Goal: Task Accomplishment & Management: Use online tool/utility

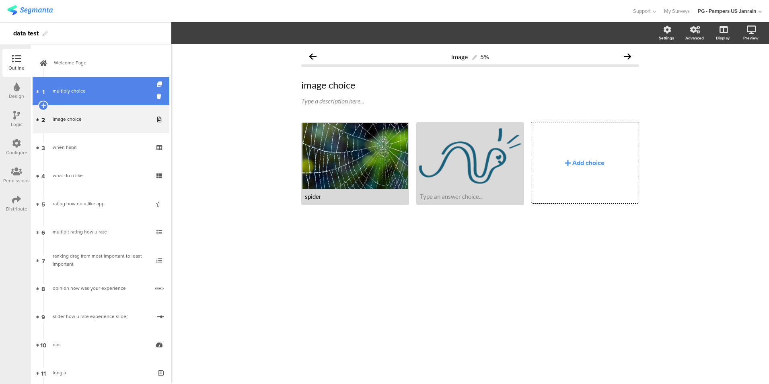
click at [92, 85] on link "1 multiply choice" at bounding box center [101, 91] width 137 height 28
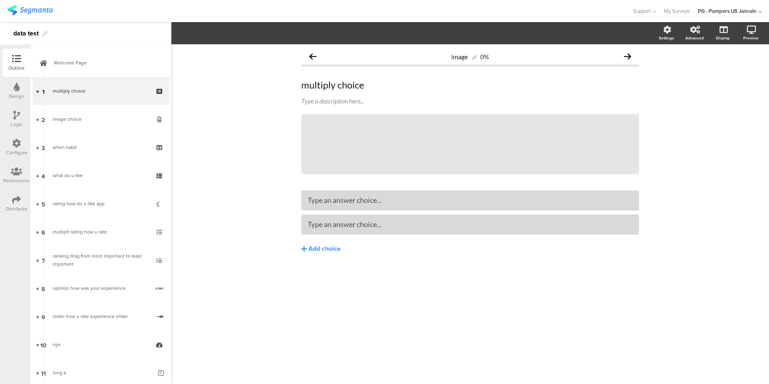
scroll to position [330, 0]
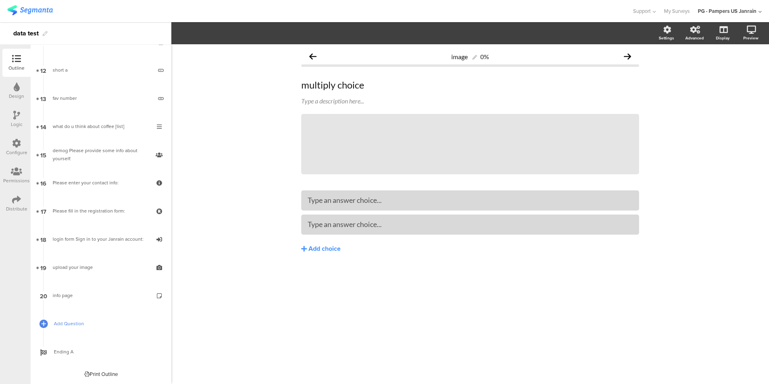
click at [80, 319] on span "Add Question" at bounding box center [105, 323] width 103 height 8
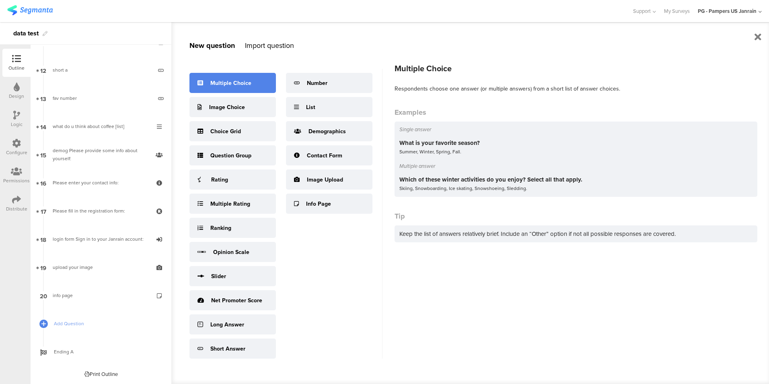
click at [235, 80] on div "Multiple Choice" at bounding box center [230, 83] width 41 height 8
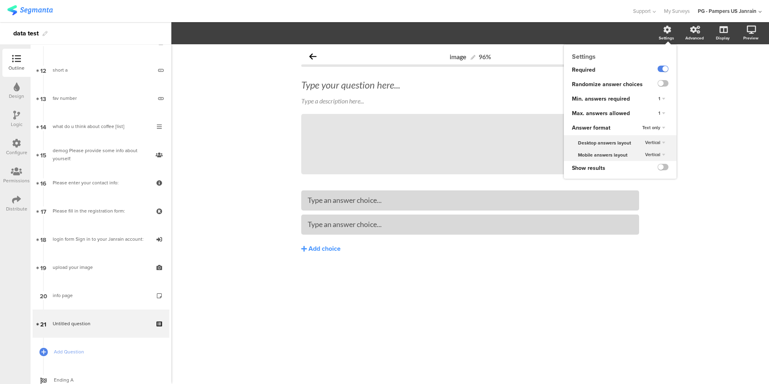
click at [663, 36] on div "Settings" at bounding box center [666, 38] width 15 height 6
click at [659, 113] on span "1" at bounding box center [659, 113] width 2 height 6
click at [654, 128] on div "1" at bounding box center [649, 129] width 47 height 8
click at [663, 111] on div "1" at bounding box center [661, 114] width 13 height 10
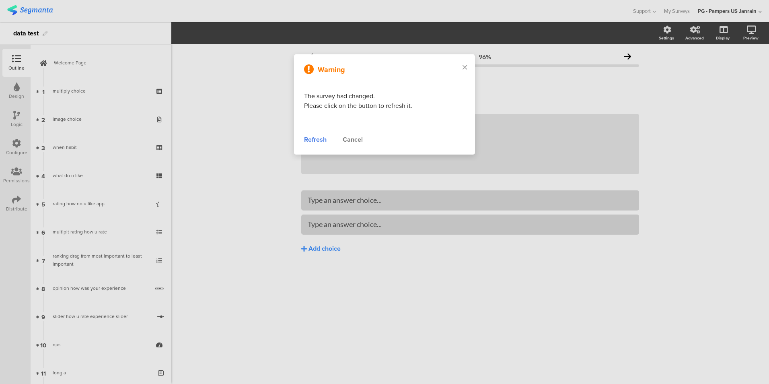
click at [231, 145] on div at bounding box center [384, 192] width 769 height 384
click at [317, 140] on div "Refresh" at bounding box center [315, 140] width 23 height 10
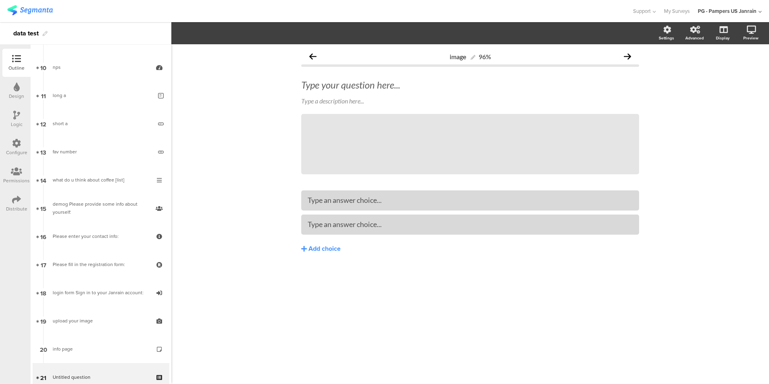
scroll to position [359, 0]
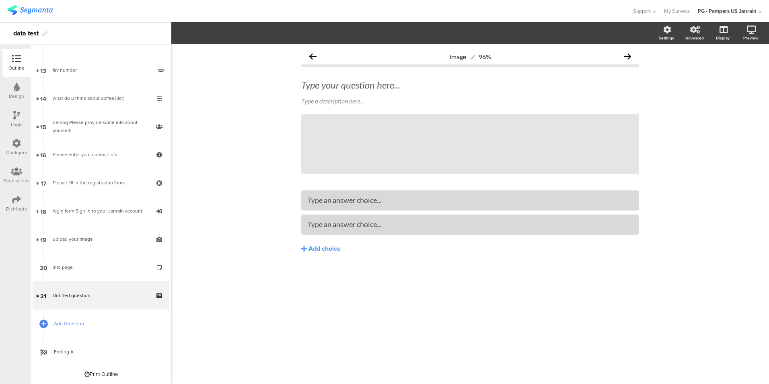
click at [99, 326] on span "Add Question" at bounding box center [105, 323] width 103 height 8
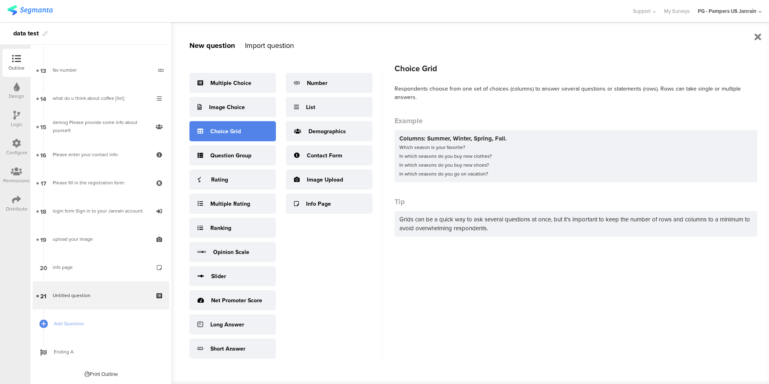
click at [242, 132] on div "Choice Grid" at bounding box center [232, 131] width 86 height 20
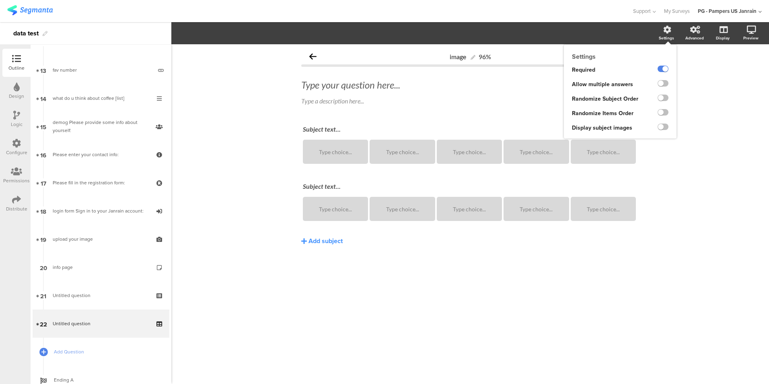
click at [665, 33] on icon at bounding box center [667, 30] width 8 height 8
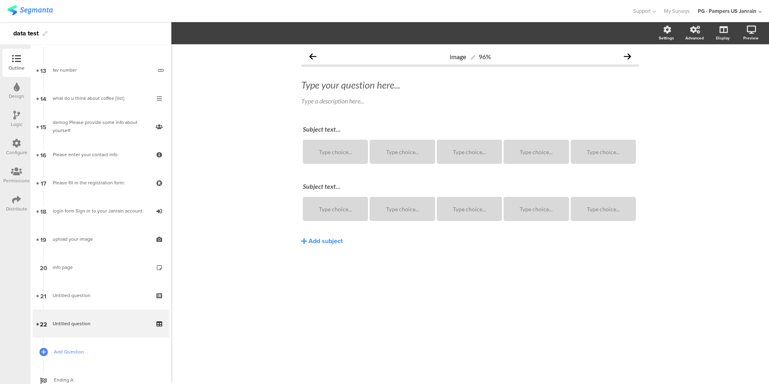
click at [94, 348] on span "Add Question" at bounding box center [105, 351] width 103 height 8
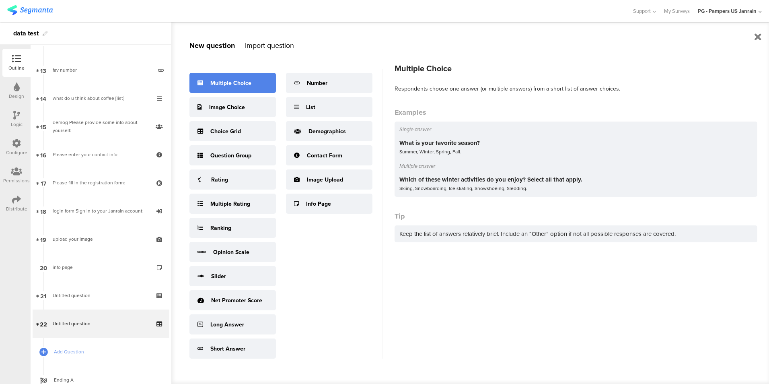
click at [249, 85] on div "Multiple Choice" at bounding box center [230, 83] width 41 height 8
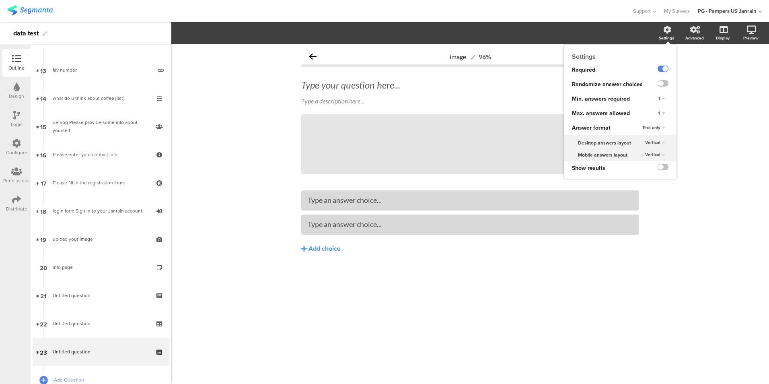
click at [668, 32] on icon at bounding box center [667, 30] width 8 height 8
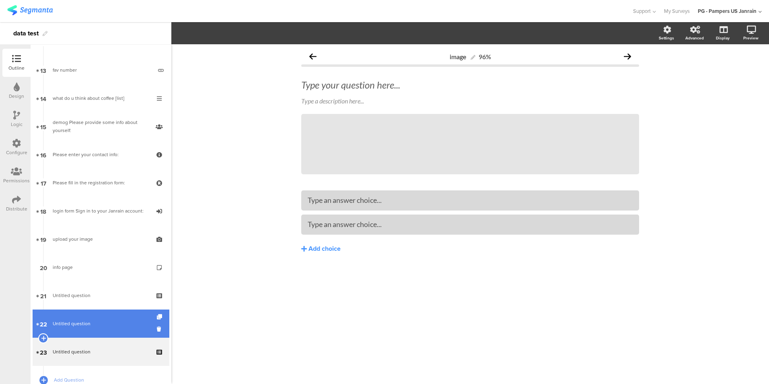
click at [118, 320] on span "Untitled question" at bounding box center [101, 323] width 96 height 8
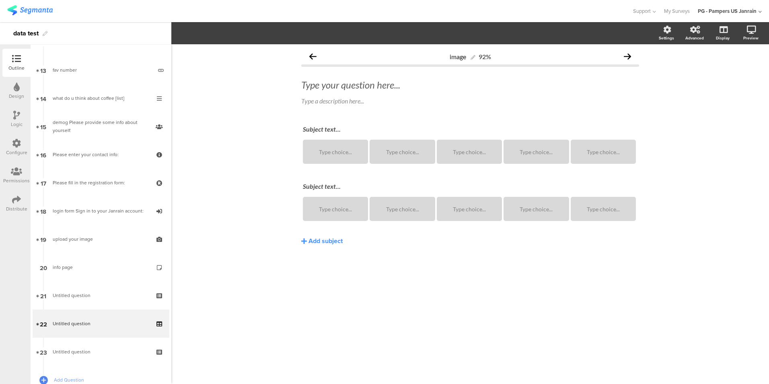
scroll to position [415, 0]
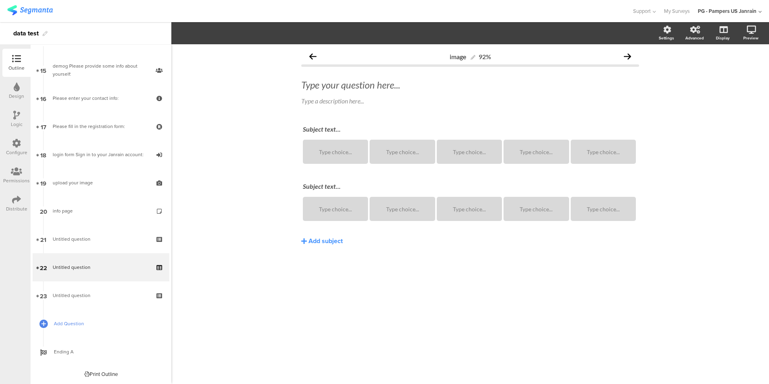
click at [86, 323] on span "Add Question" at bounding box center [105, 323] width 103 height 8
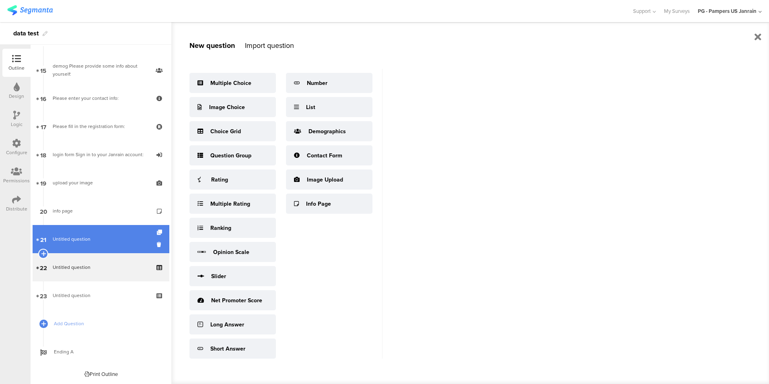
click at [103, 233] on link "21 Untitled question" at bounding box center [101, 239] width 137 height 28
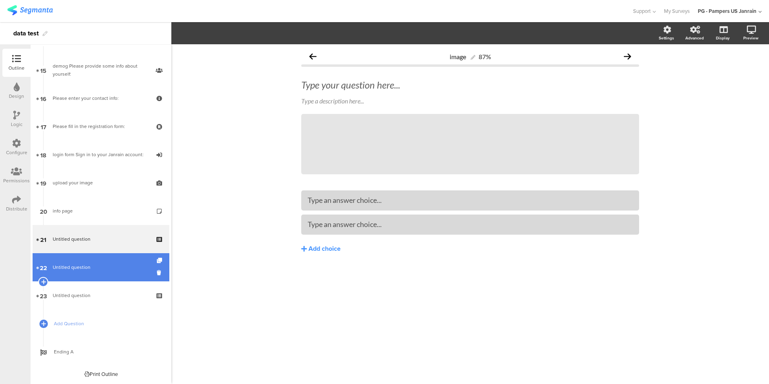
click at [109, 266] on span "Untitled question" at bounding box center [101, 267] width 96 height 8
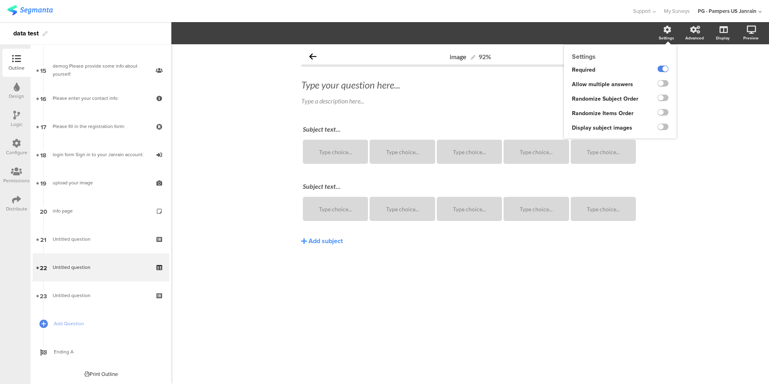
click at [672, 29] on div "Settings" at bounding box center [670, 33] width 28 height 20
click at [665, 85] on label at bounding box center [662, 83] width 11 height 6
click at [0, 0] on input "checkbox" at bounding box center [0, 0] width 0 height 0
